Goal: Navigation & Orientation: Find specific page/section

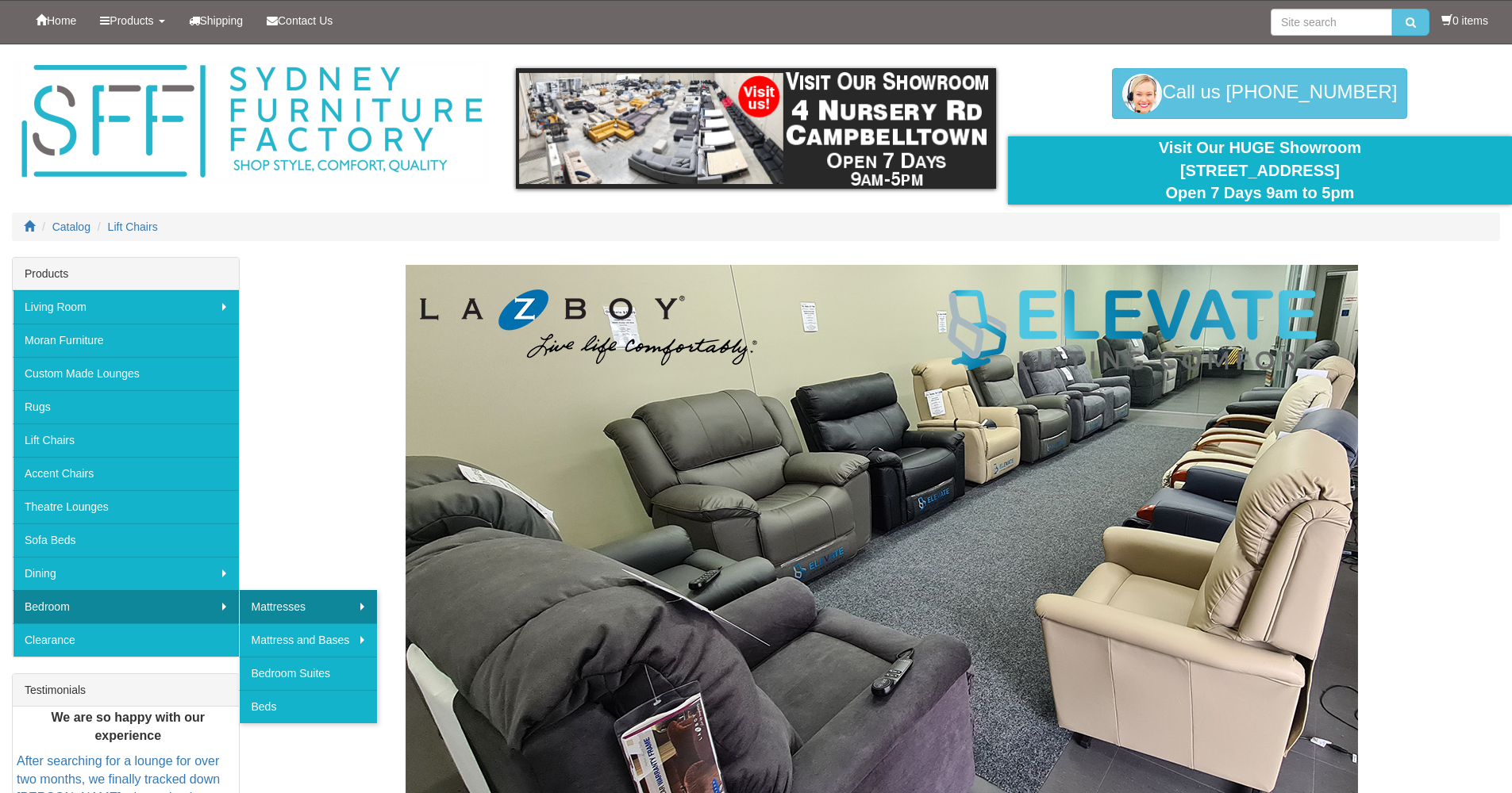
click at [268, 606] on link "Mattresses" at bounding box center [308, 607] width 138 height 33
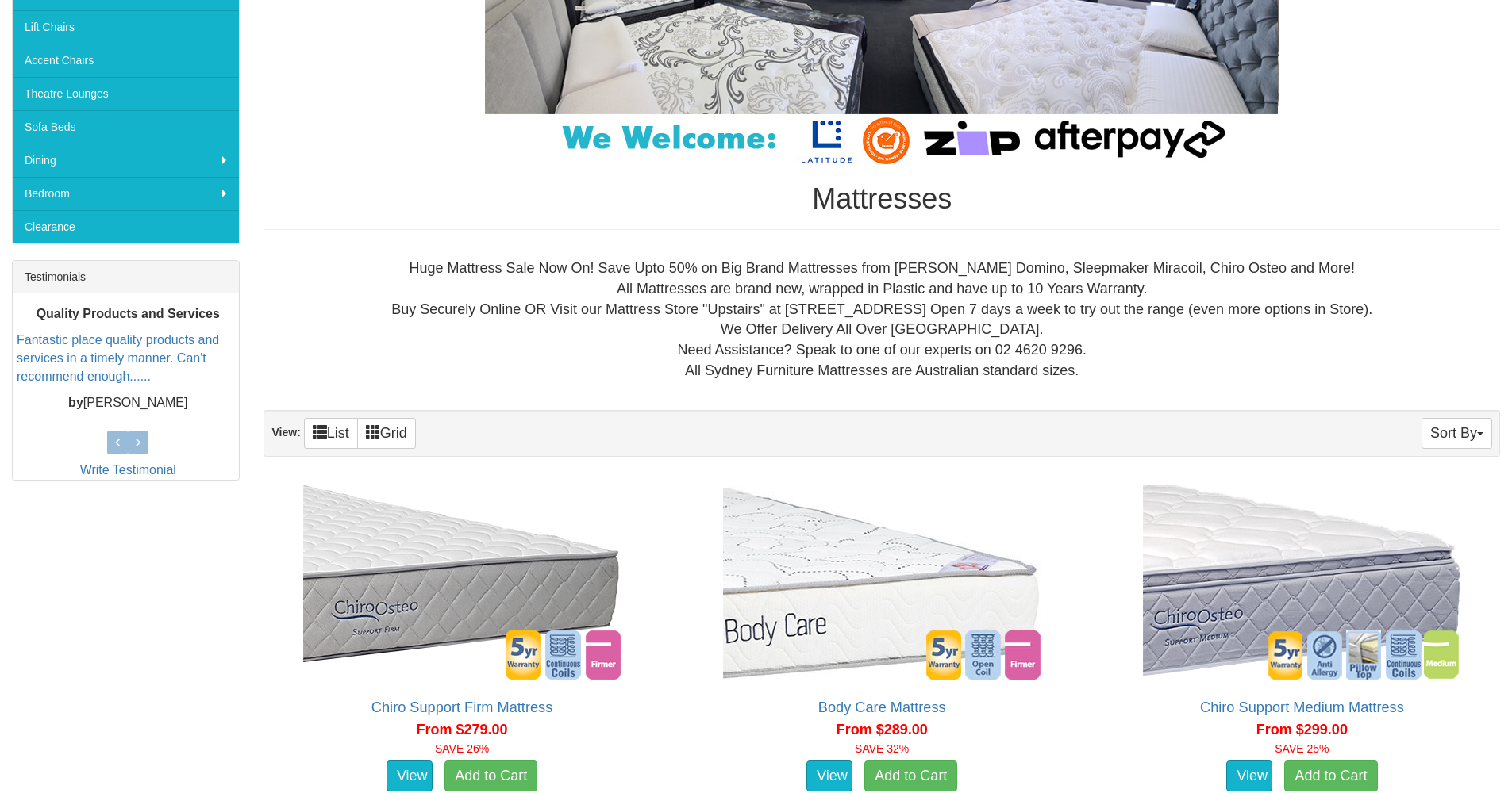
scroll to position [284, 0]
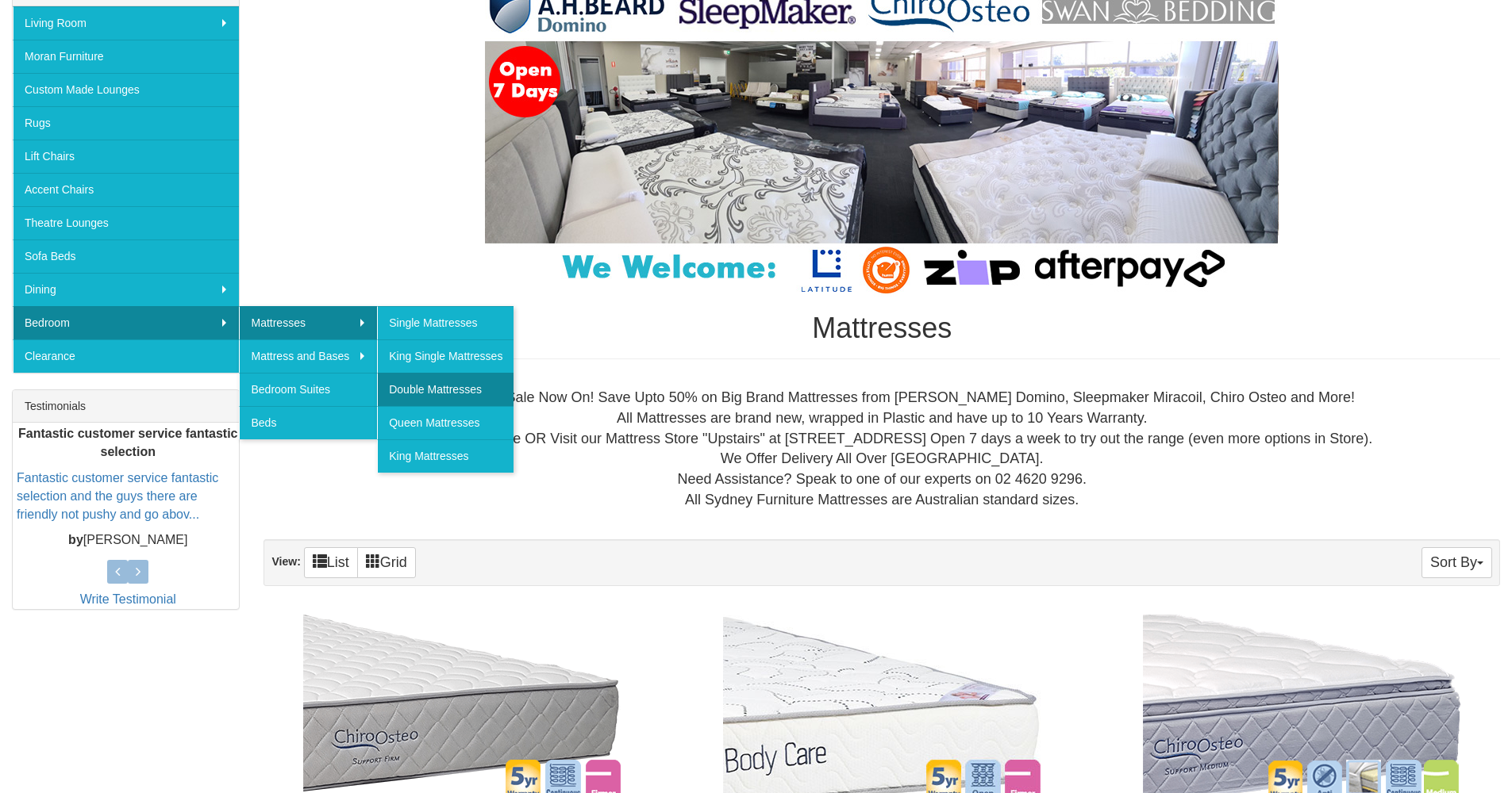
click at [467, 387] on link "Double Mattresses" at bounding box center [445, 390] width 137 height 33
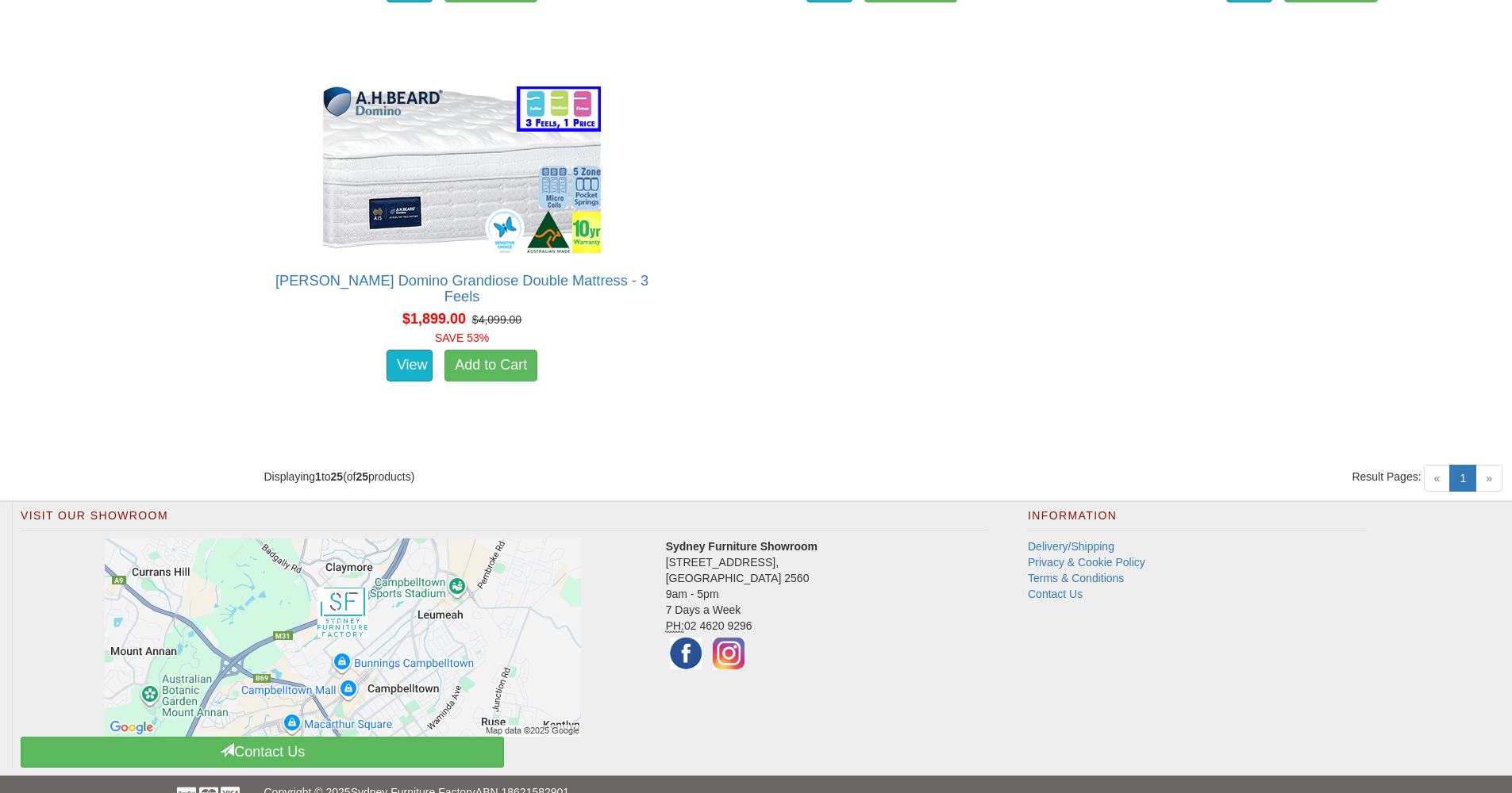
scroll to position [4008, 0]
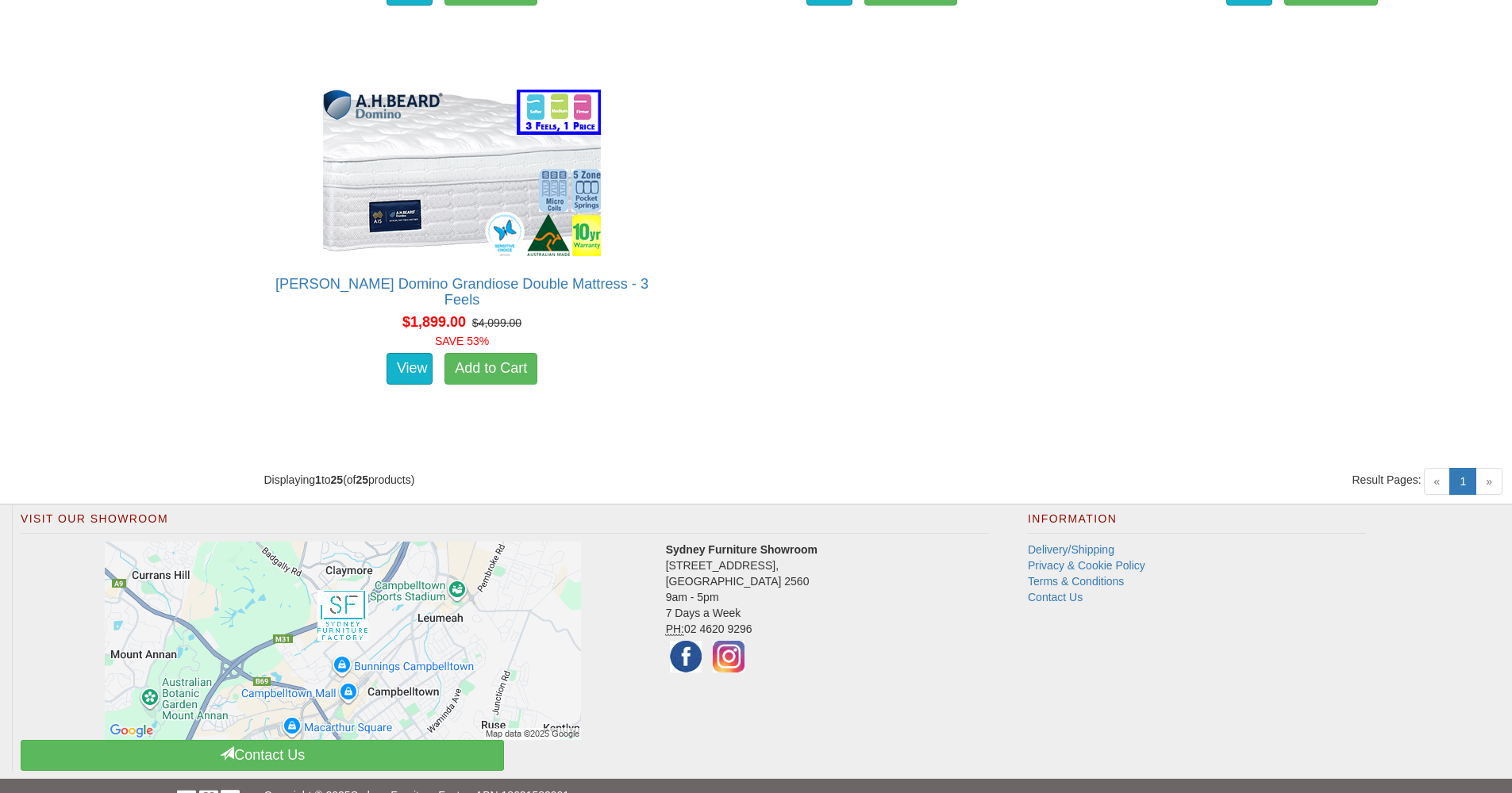
click at [360, 620] on img at bounding box center [342, 641] width 476 height 198
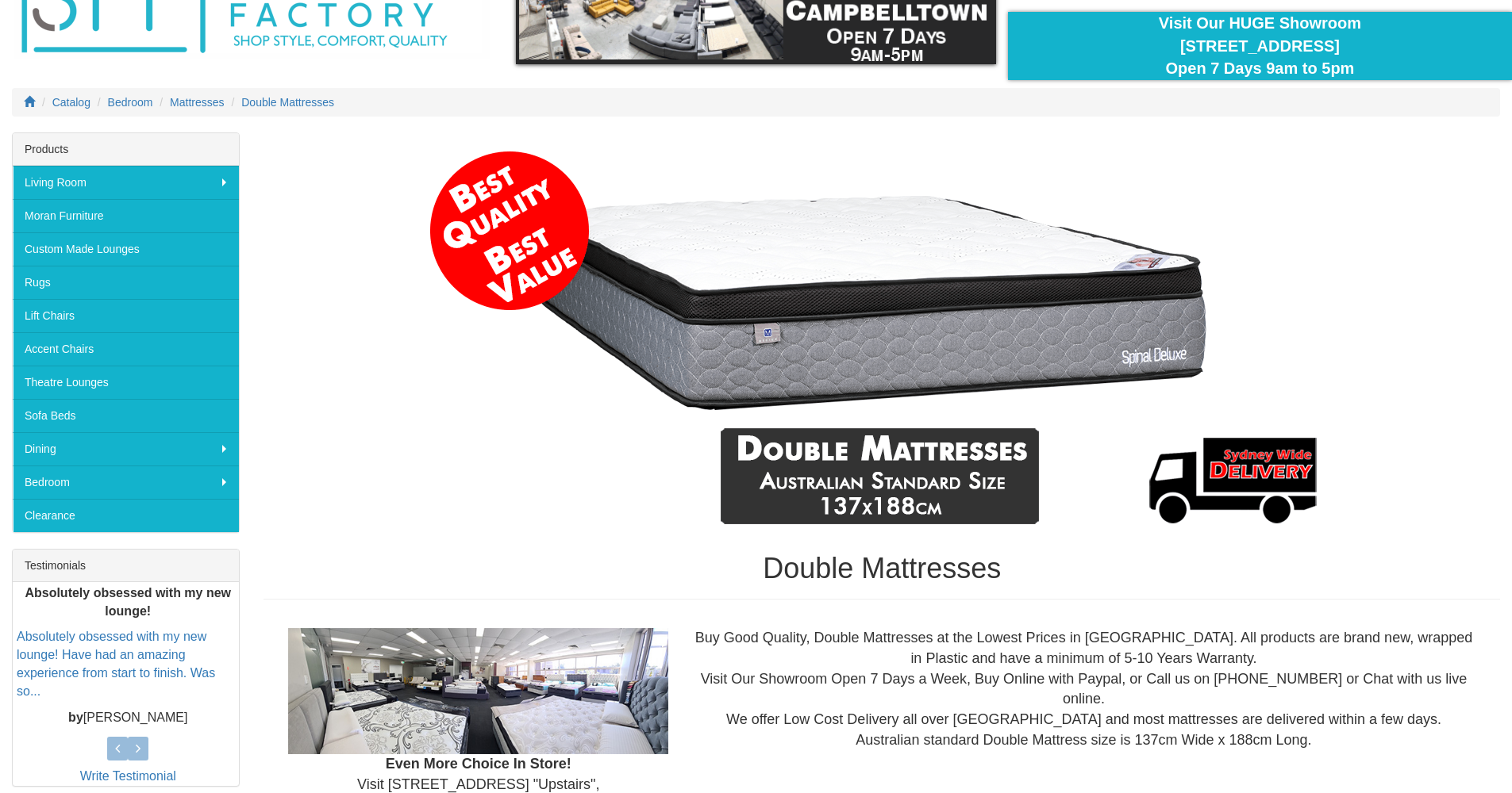
scroll to position [84, 0]
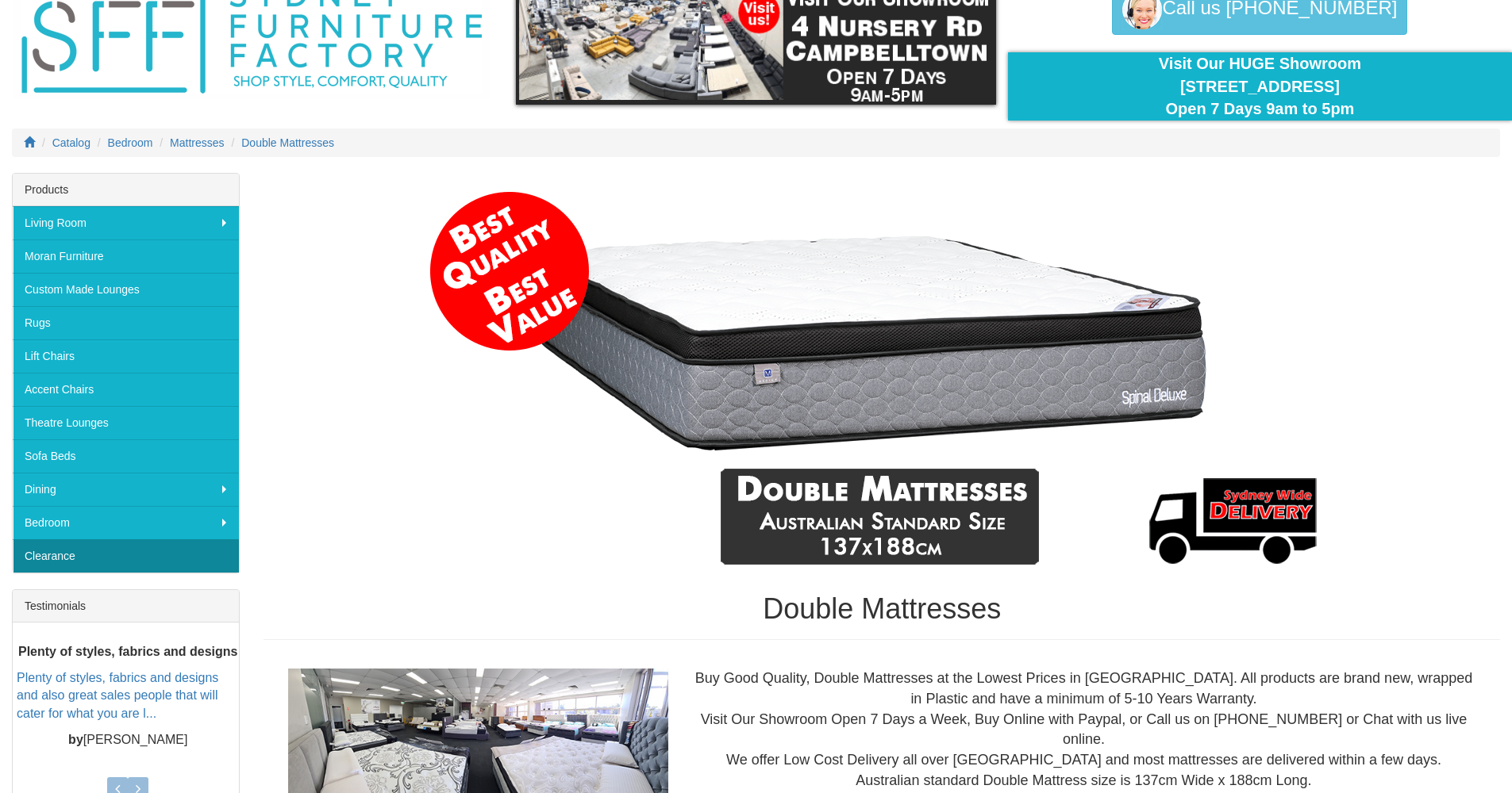
click at [64, 555] on link "Clearance" at bounding box center [126, 556] width 226 height 33
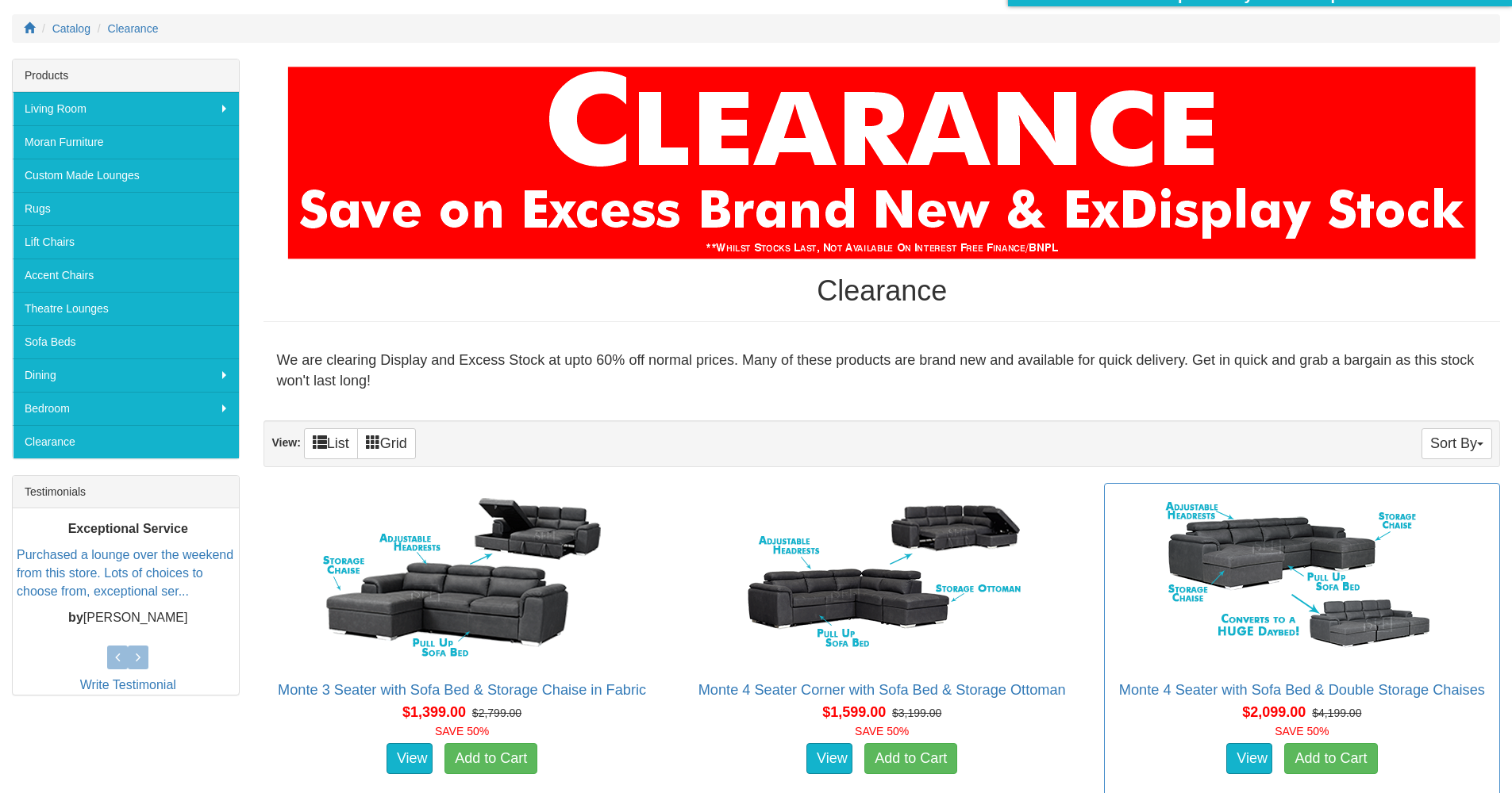
scroll to position [69, 0]
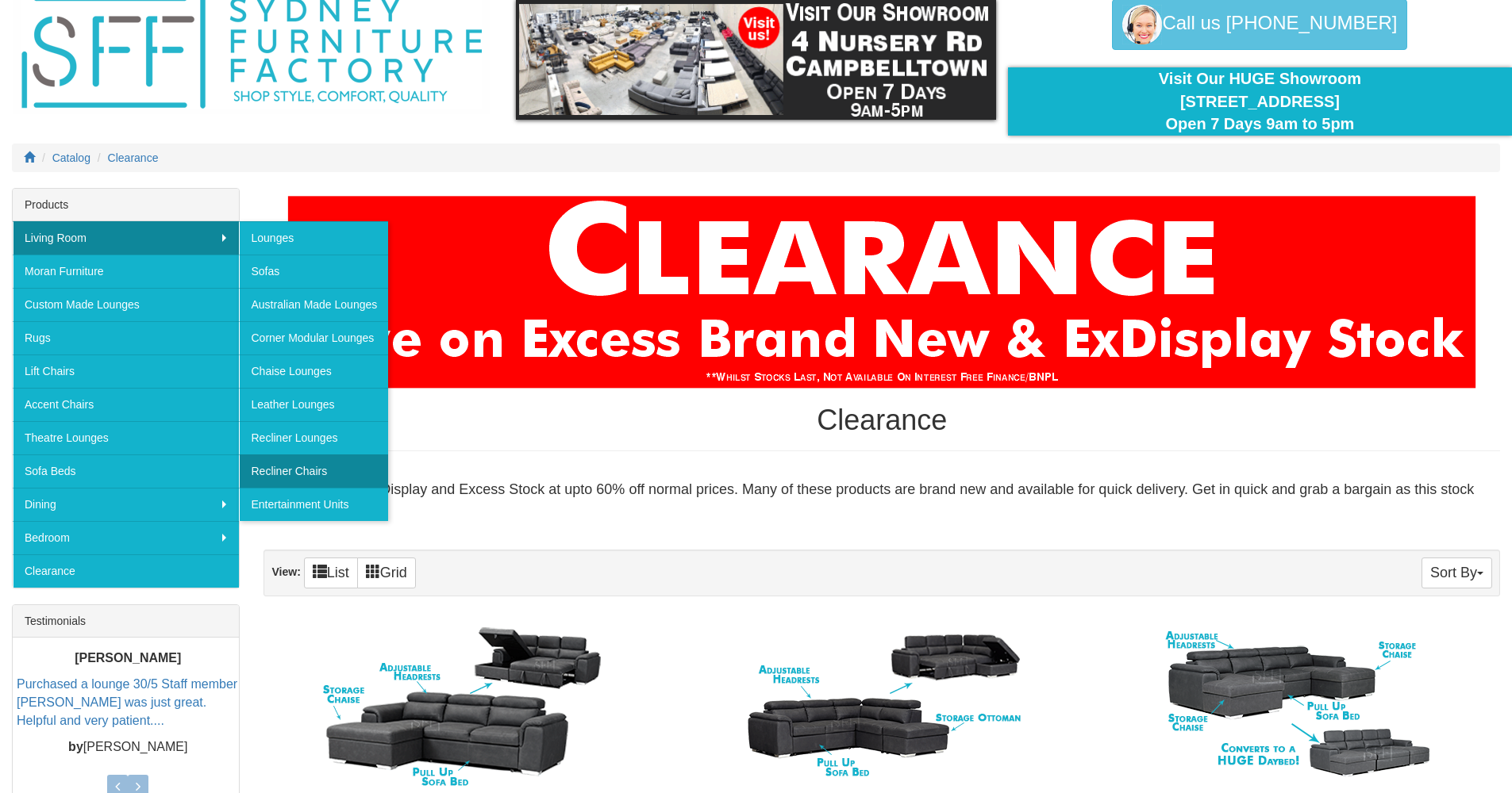
click at [304, 469] on link "Recliner Chairs" at bounding box center [314, 471] width 150 height 33
